Goal: Check status: Check status

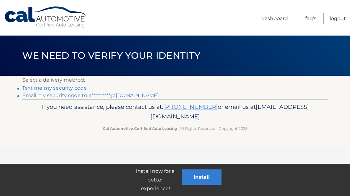
click at [133, 94] on link "**********" at bounding box center [90, 95] width 137 height 6
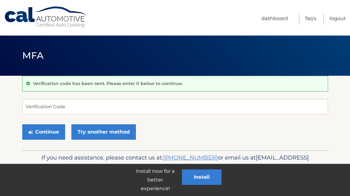
scroll to position [0, 0]
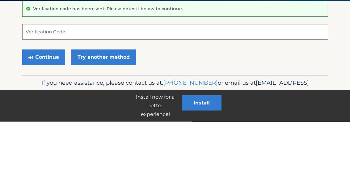
click at [117, 98] on input "Verification Code" at bounding box center [175, 105] width 306 height 15
paste input "445656"
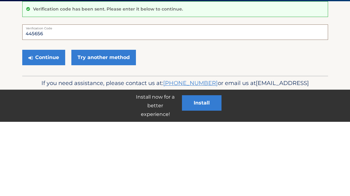
type input "445656"
click at [54, 124] on button "Continue" at bounding box center [43, 131] width 43 height 15
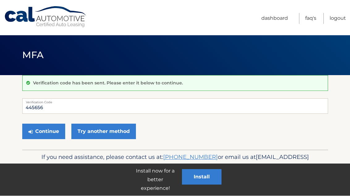
click at [280, 18] on link "Dashboard" at bounding box center [274, 18] width 27 height 11
click at [280, 19] on link "Dashboard" at bounding box center [274, 18] width 27 height 11
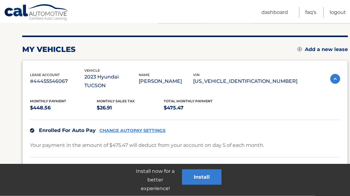
scroll to position [68, 0]
click at [275, 15] on link "Dashboard" at bounding box center [274, 12] width 27 height 11
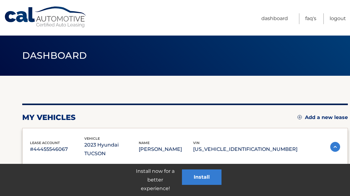
click at [282, 19] on link "Dashboard" at bounding box center [274, 18] width 27 height 11
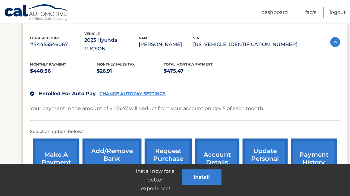
scroll to position [133, 0]
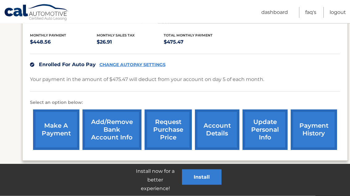
click at [322, 121] on link "payment history" at bounding box center [314, 130] width 46 height 40
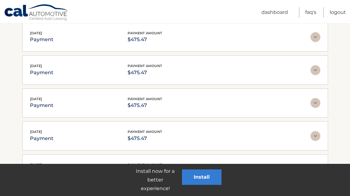
scroll to position [128, 0]
click at [311, 8] on link "FAQ's" at bounding box center [310, 12] width 11 height 11
